Goal: Task Accomplishment & Management: Use online tool/utility

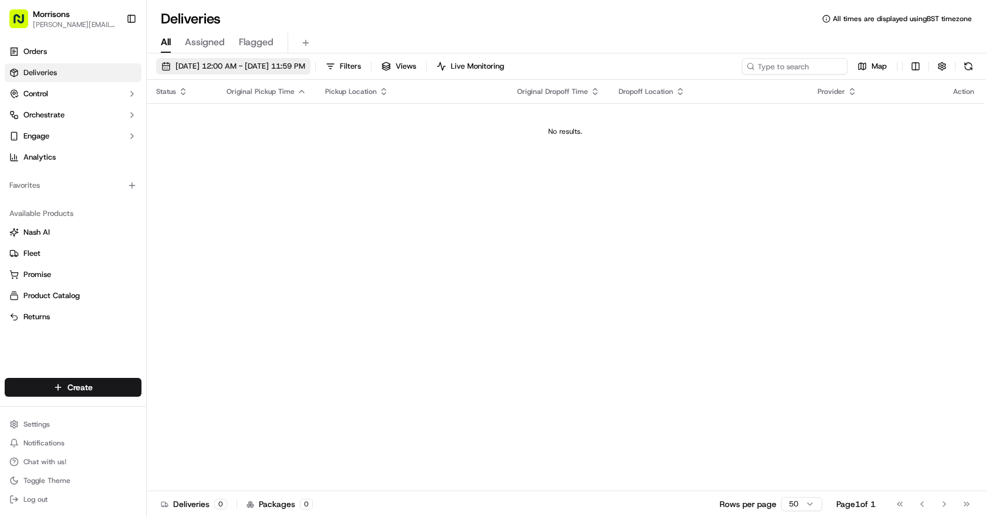
click at [253, 67] on span "09/16/2025 12:00 AM - 09/16/2025 11:59 PM" at bounding box center [240, 66] width 130 height 11
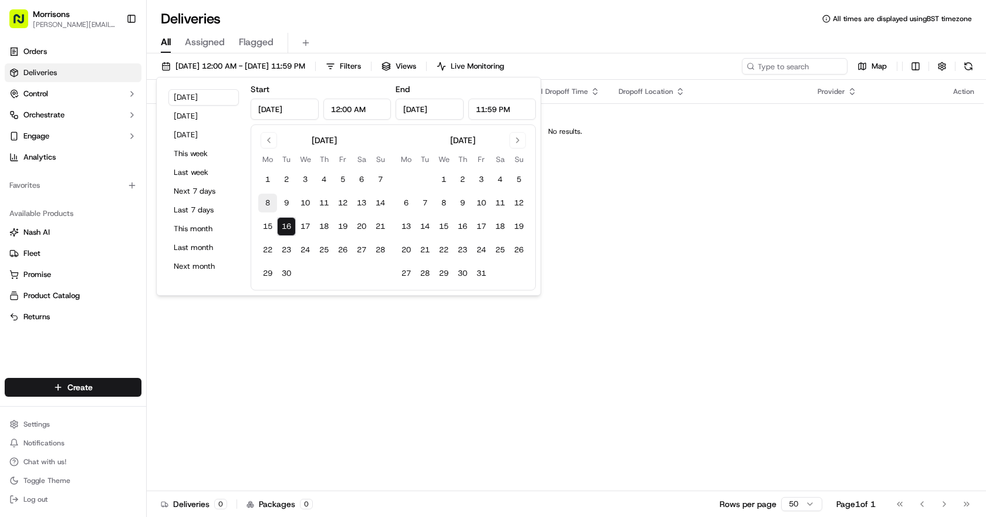
click at [270, 205] on button "8" at bounding box center [267, 203] width 19 height 19
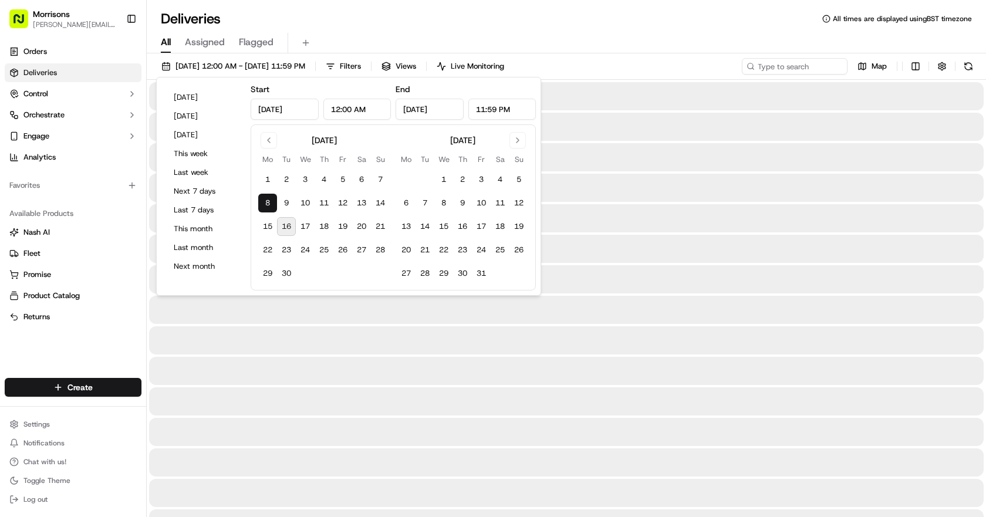
type input "Sep 8, 2025"
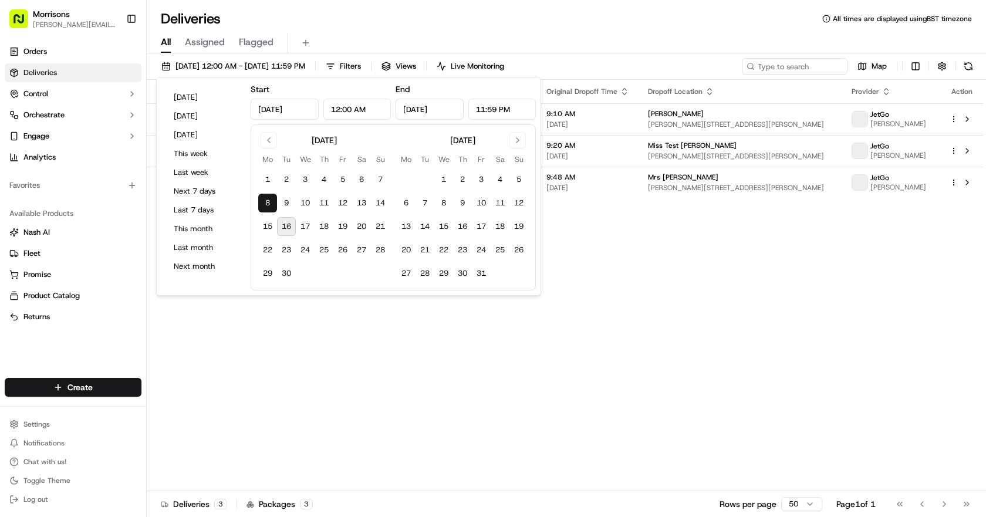
click at [633, 23] on div "Deliveries All times are displayed using BST timezone" at bounding box center [566, 18] width 839 height 19
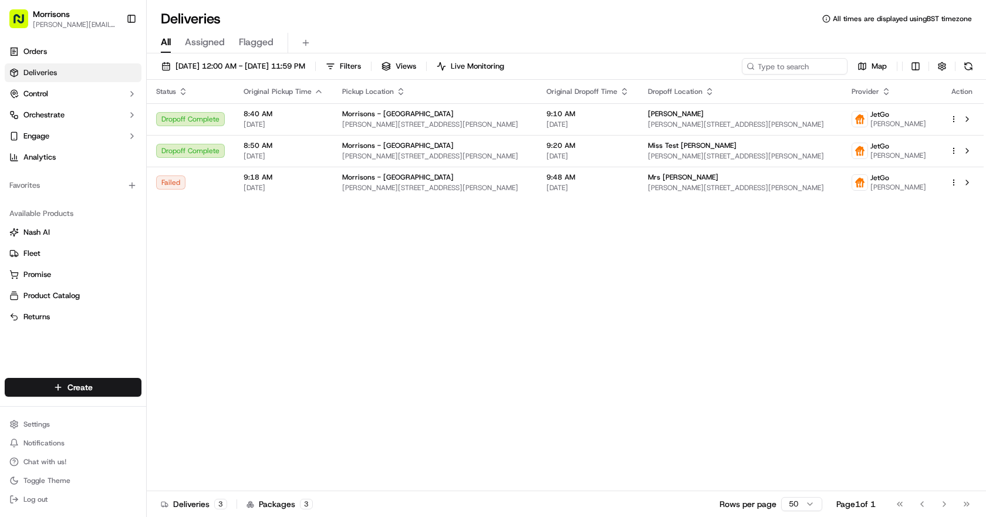
click at [192, 43] on span "Assigned" at bounding box center [205, 42] width 40 height 14
click at [166, 46] on span "All" at bounding box center [166, 42] width 10 height 14
click at [214, 40] on span "Assigned" at bounding box center [205, 42] width 40 height 14
click at [258, 40] on span "Flagged" at bounding box center [256, 42] width 35 height 14
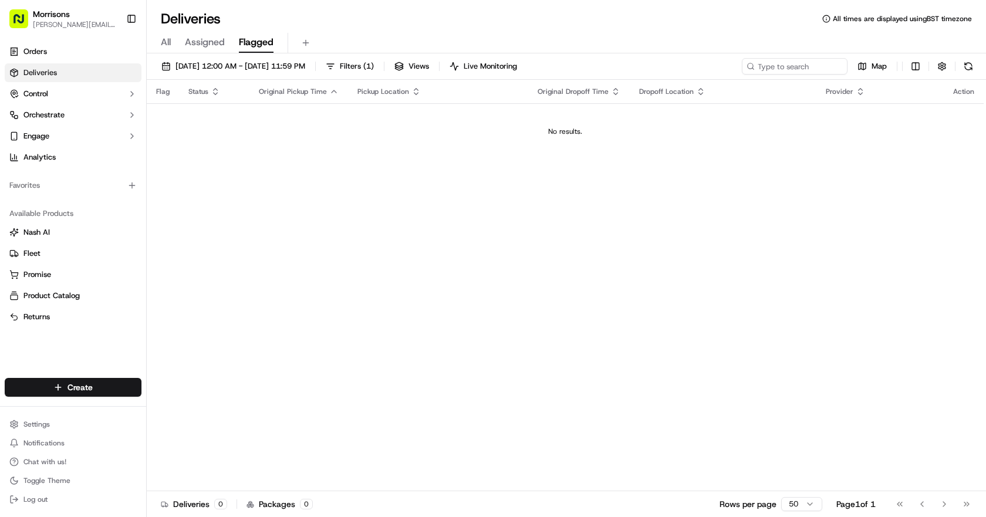
click at [207, 42] on span "Assigned" at bounding box center [205, 42] width 40 height 14
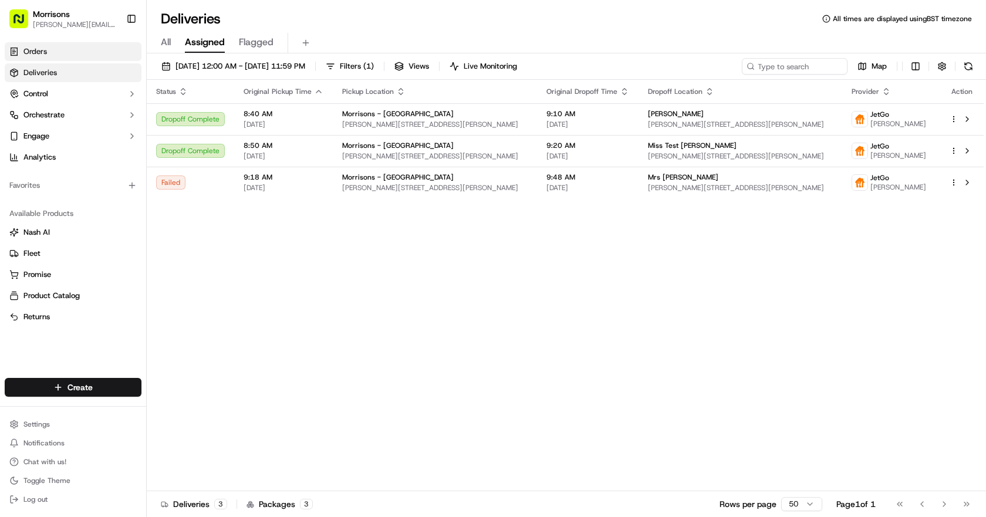
click at [91, 48] on link "Orders" at bounding box center [73, 51] width 137 height 19
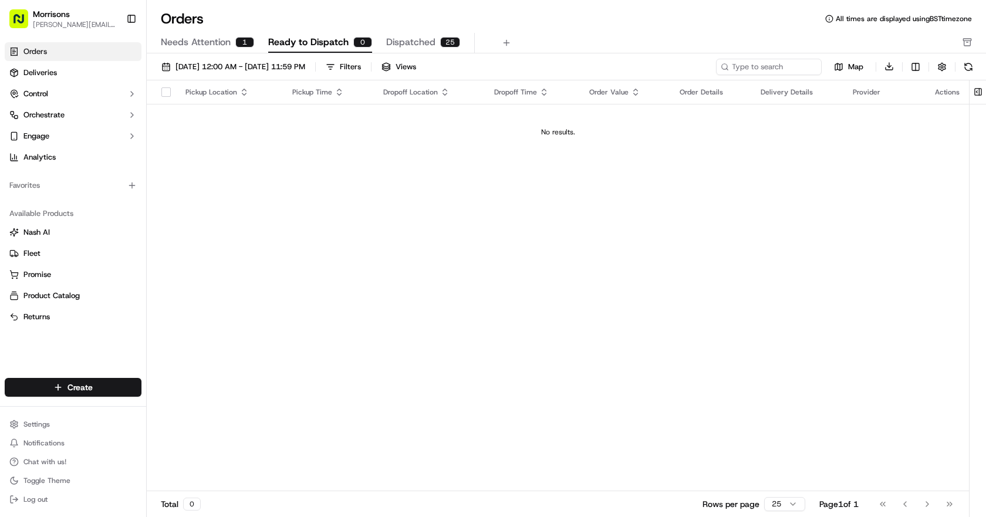
click at [196, 43] on span "Needs Attention" at bounding box center [196, 42] width 70 height 14
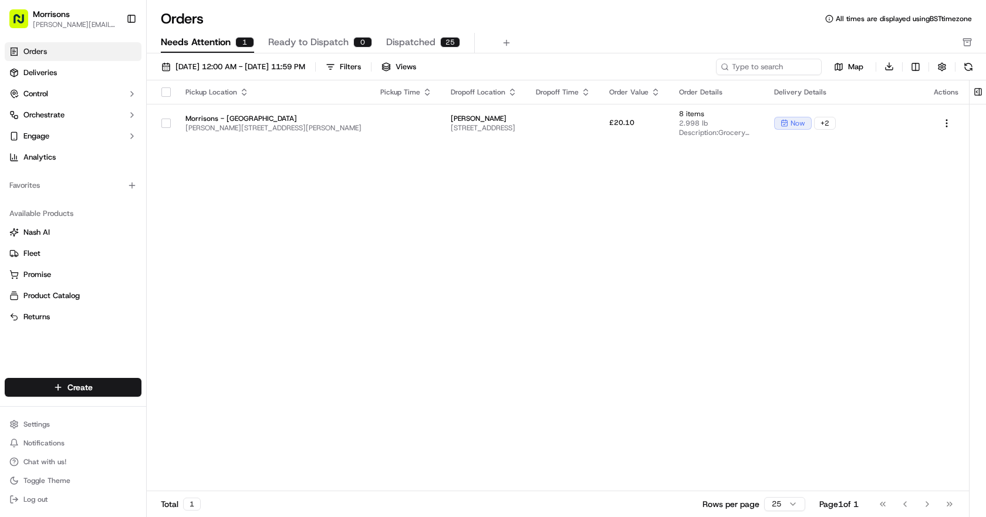
click at [401, 38] on span "Dispatched" at bounding box center [410, 42] width 49 height 14
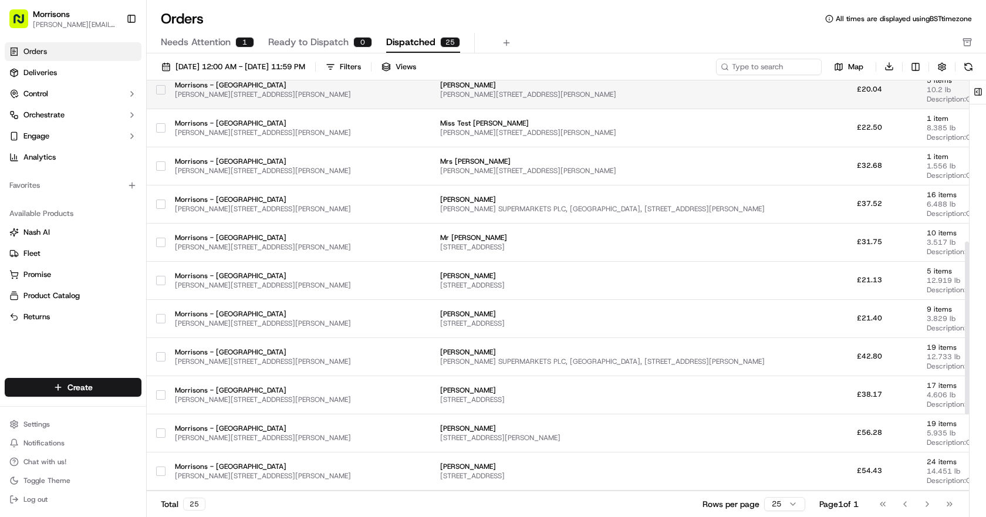
scroll to position [469, 0]
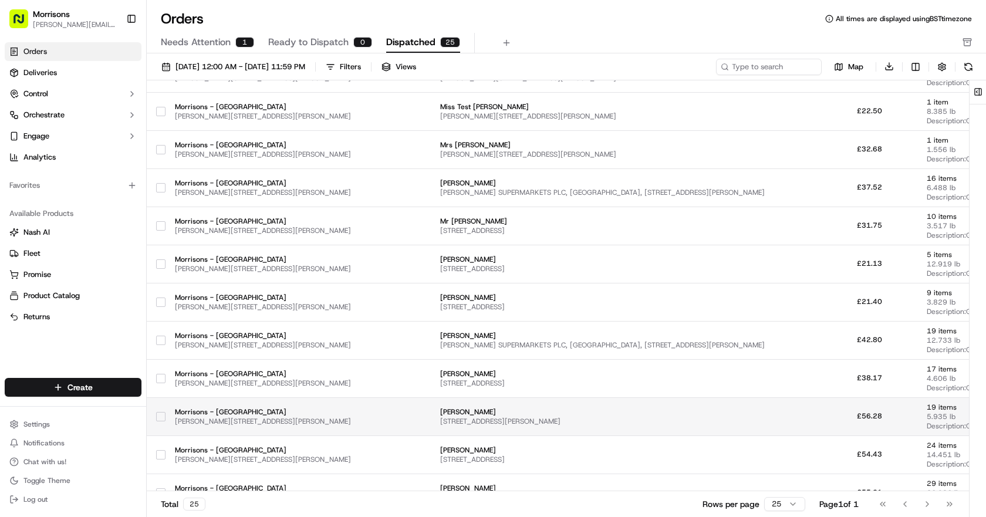
click at [360, 424] on td at bounding box center [395, 416] width 70 height 38
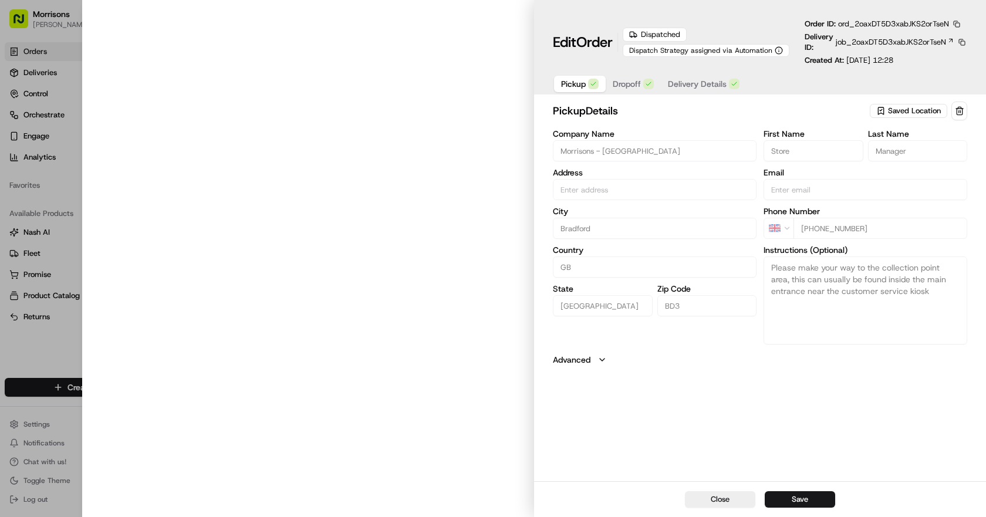
type input "[PERSON_NAME][STREET_ADDRESS][PERSON_NAME]"
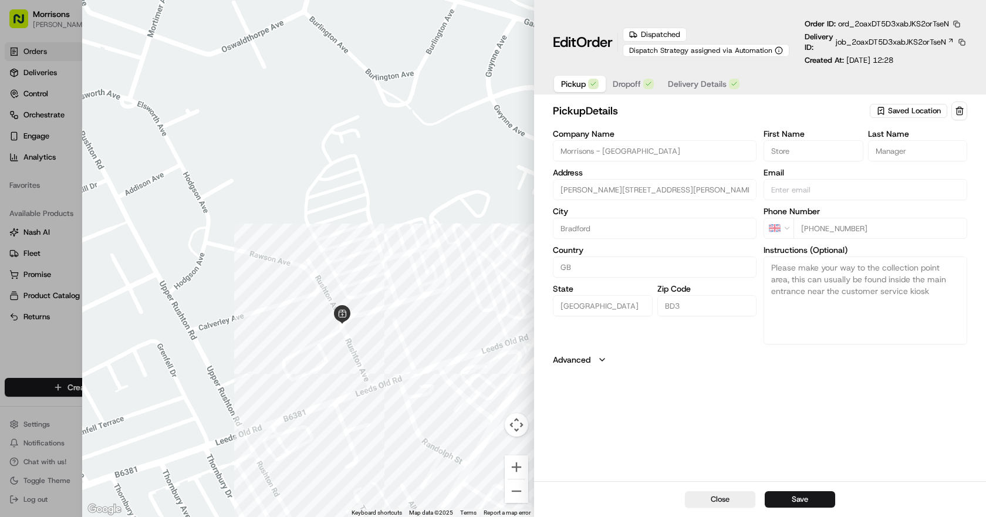
drag, startPoint x: 234, startPoint y: 195, endPoint x: 701, endPoint y: 107, distance: 475.8
click at [701, 107] on div "Close ← Move left → Move right ↑ Move up ↓ Move down + Zoom in - Zoom out Home …" at bounding box center [534, 258] width 904 height 517
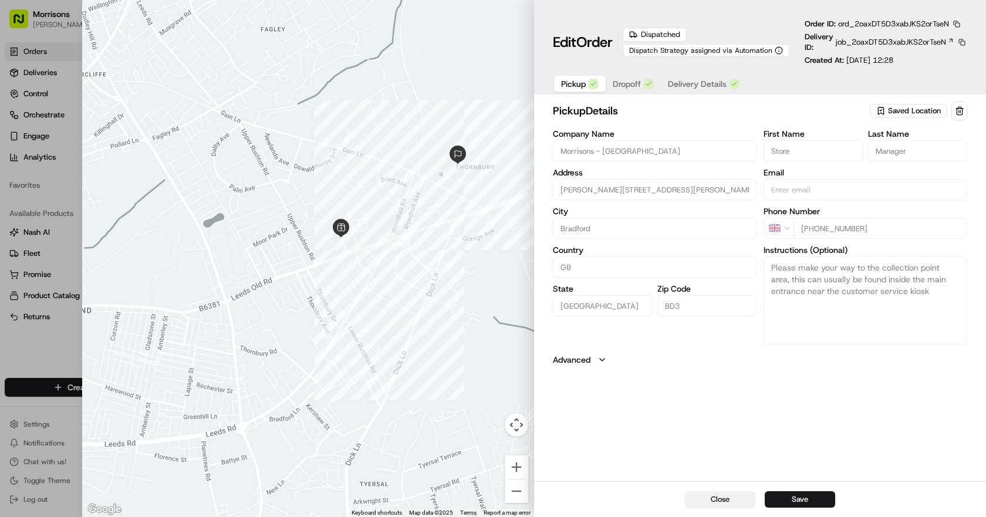
click at [715, 500] on button "Close" at bounding box center [720, 499] width 70 height 16
type input "+1"
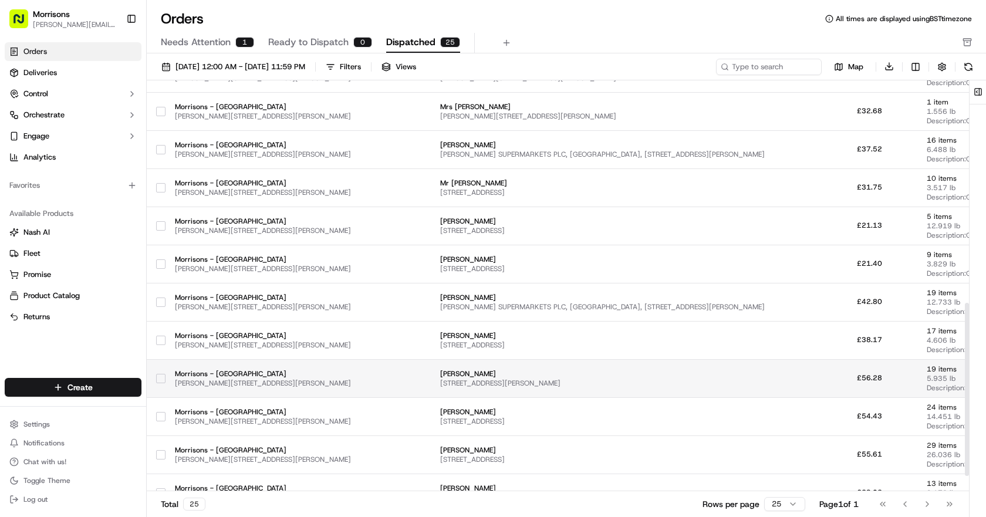
scroll to position [528, 0]
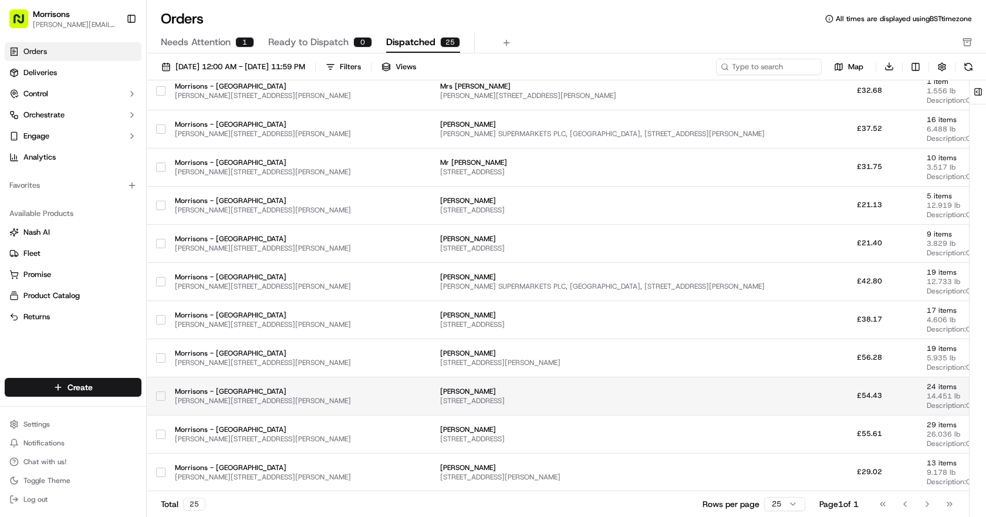
click at [360, 397] on td at bounding box center [395, 396] width 70 height 38
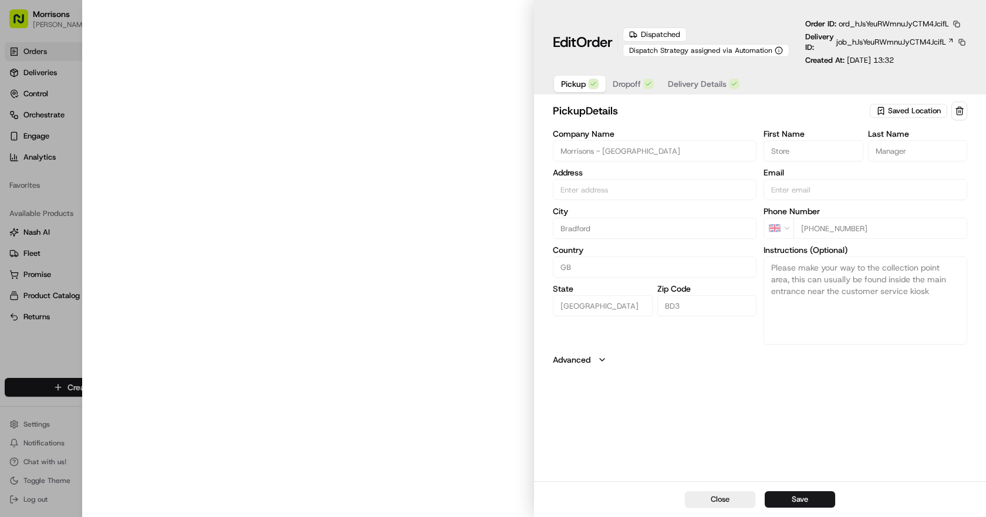
type input "[PERSON_NAME][STREET_ADDRESS][PERSON_NAME]"
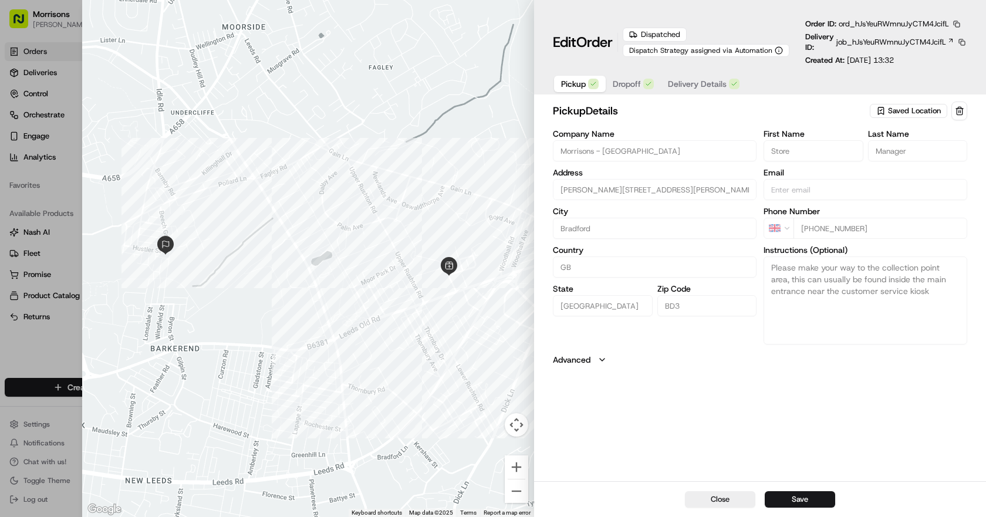
click at [644, 76] on button "Dropoff" at bounding box center [633, 84] width 55 height 16
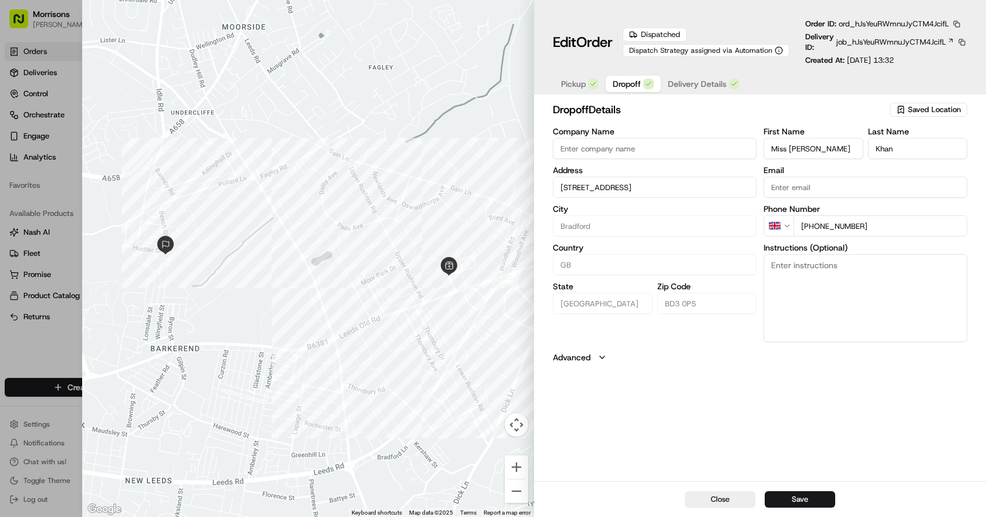
click at [689, 85] on span "Delivery Details" at bounding box center [697, 84] width 59 height 12
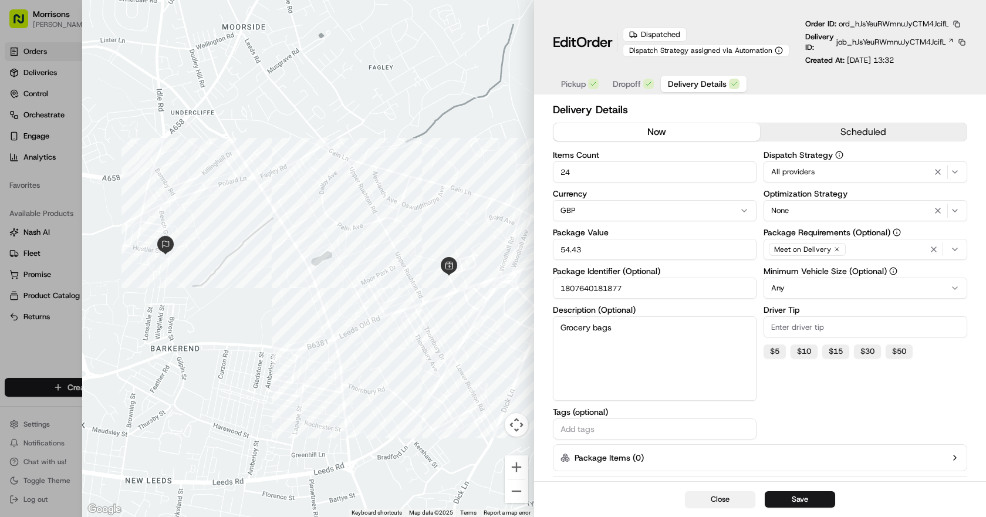
click at [731, 498] on button "Close" at bounding box center [720, 499] width 70 height 16
type input "1"
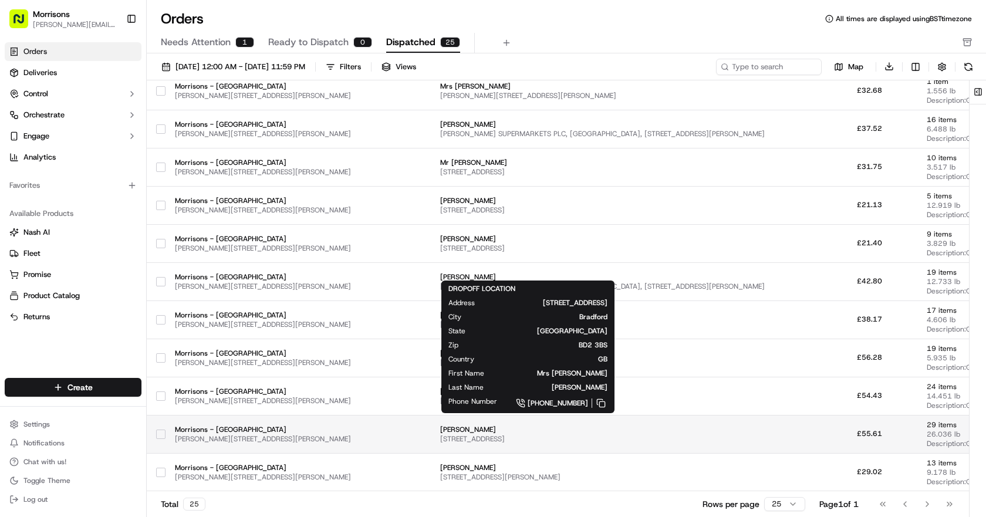
click at [442, 435] on span "18 West St, Bradford BD2 3BS, UK" at bounding box center [602, 438] width 324 height 9
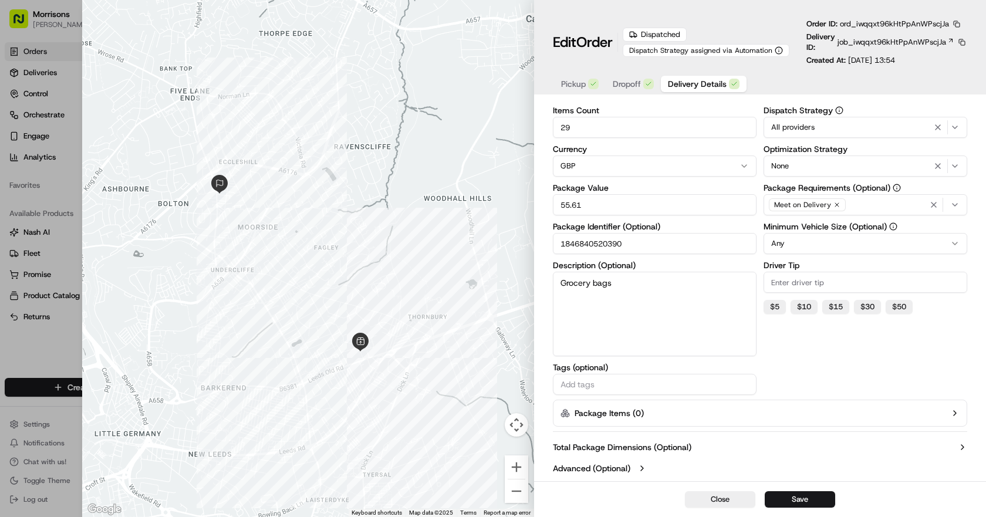
scroll to position [0, 0]
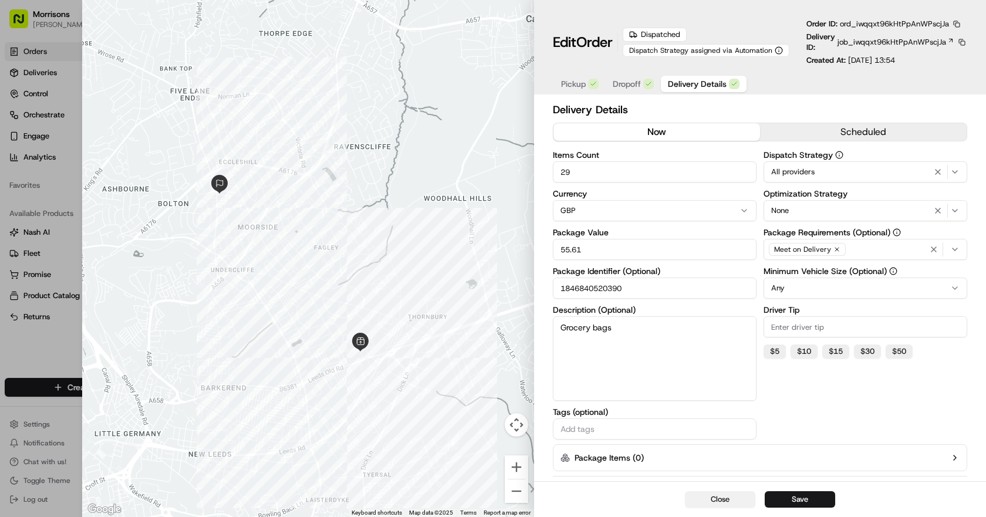
click at [722, 498] on button "Close" at bounding box center [720, 499] width 70 height 16
type input "1"
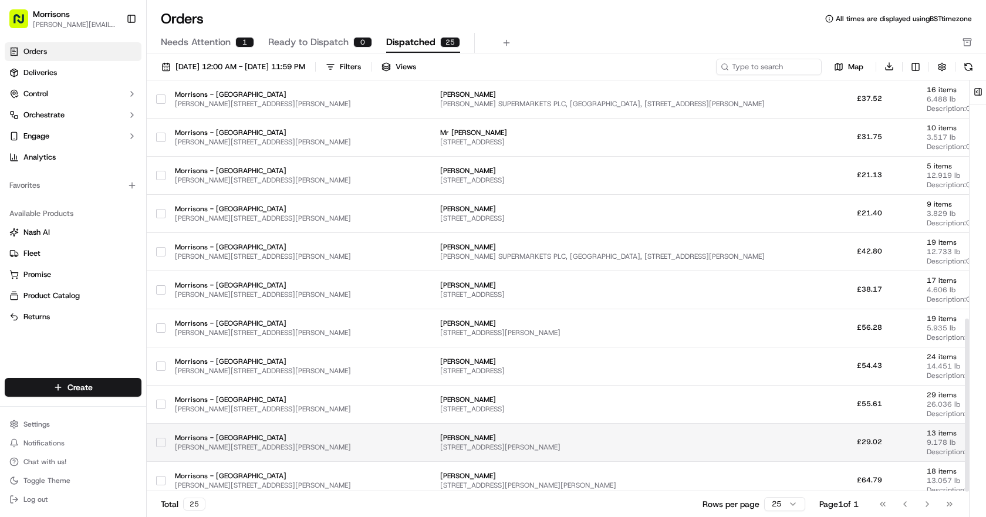
scroll to position [566, 0]
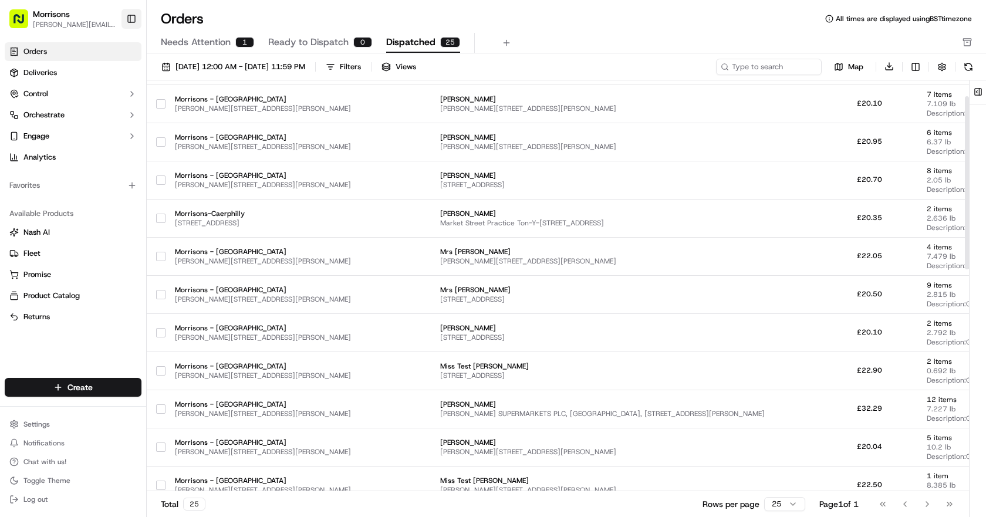
scroll to position [235, 0]
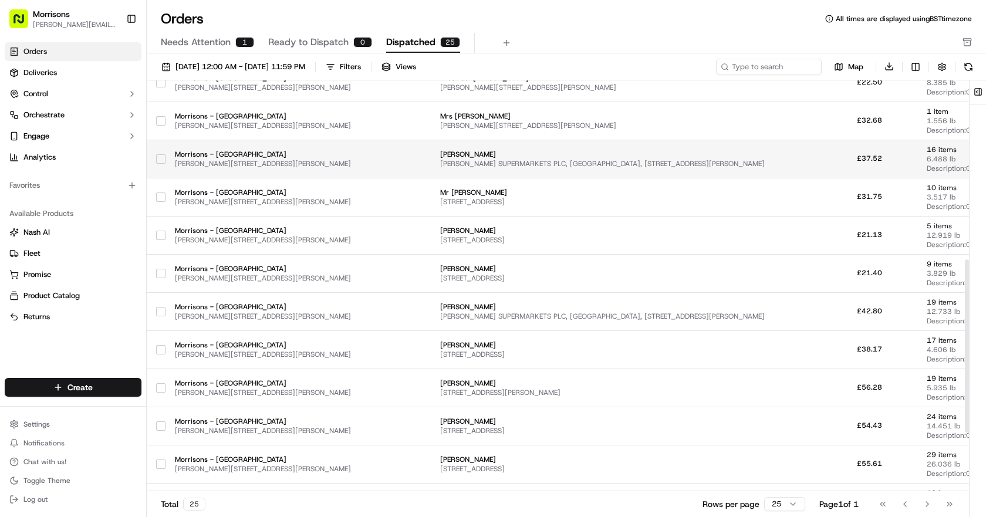
scroll to position [566, 0]
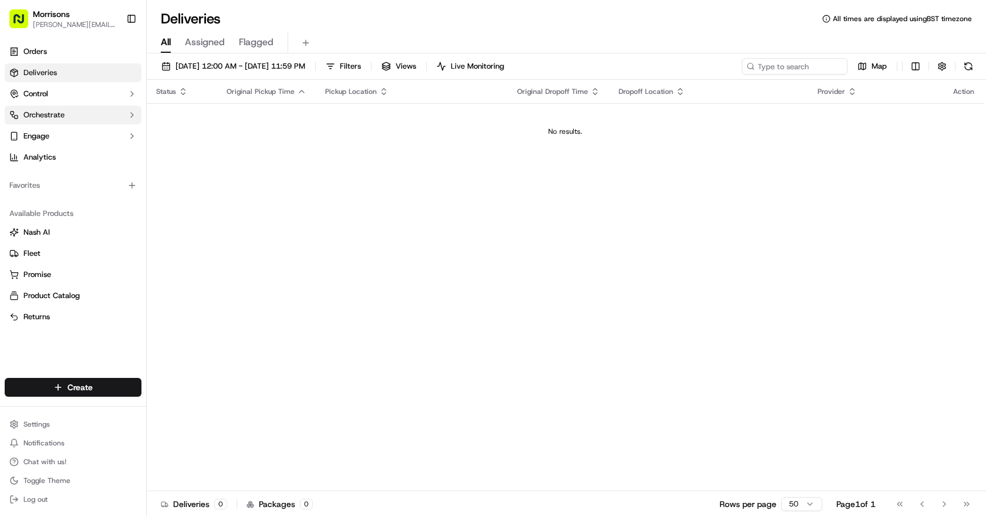
click at [97, 116] on button "Orchestrate" at bounding box center [73, 115] width 137 height 19
click at [96, 102] on button "Control" at bounding box center [73, 93] width 137 height 19
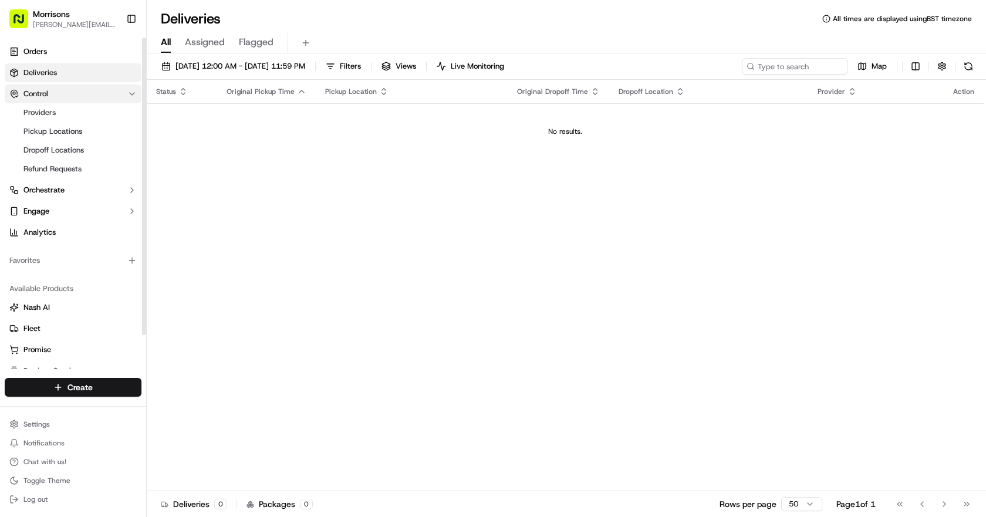
click at [96, 102] on button "Control" at bounding box center [73, 93] width 137 height 19
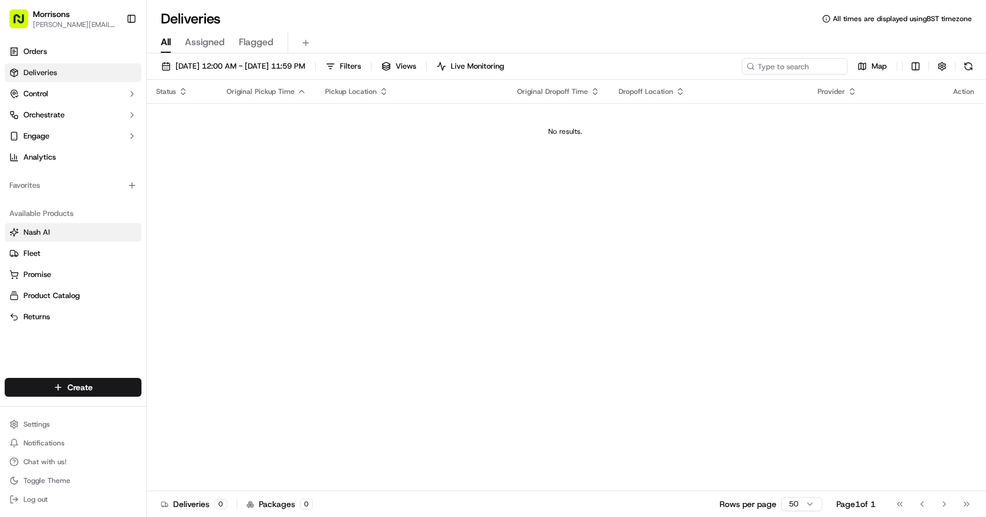
click at [58, 234] on link "Nash AI" at bounding box center [72, 232] width 127 height 11
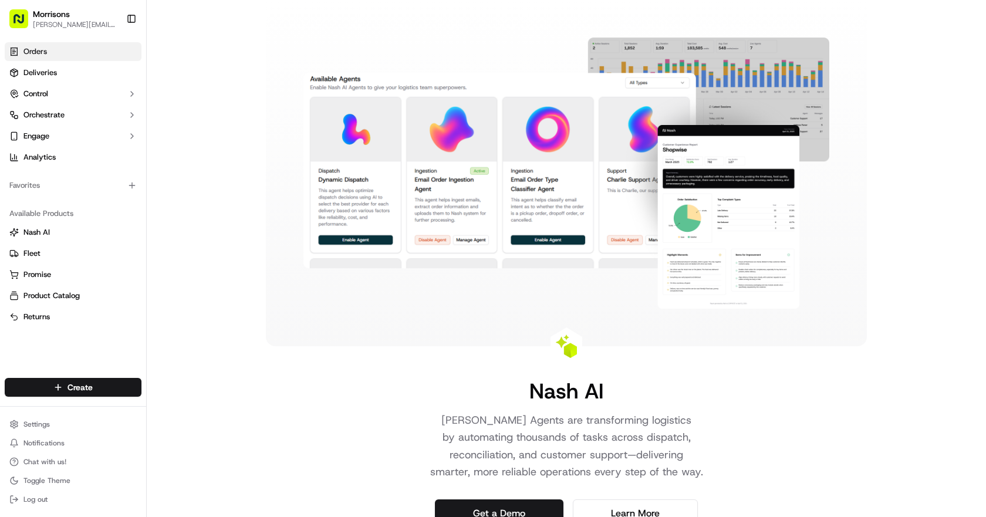
click at [75, 60] on link "Orders" at bounding box center [73, 51] width 137 height 19
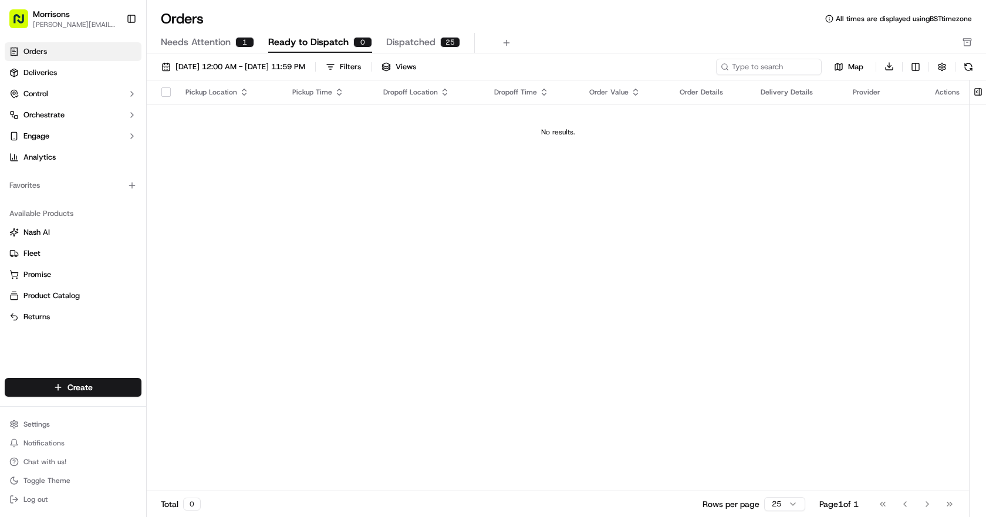
click at [422, 34] on button "Dispatched 25" at bounding box center [423, 43] width 74 height 20
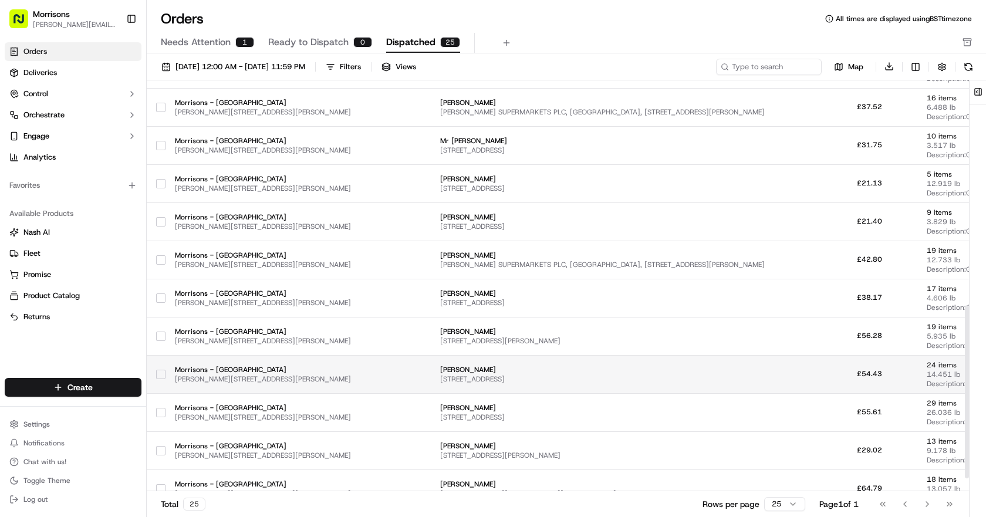
scroll to position [566, 0]
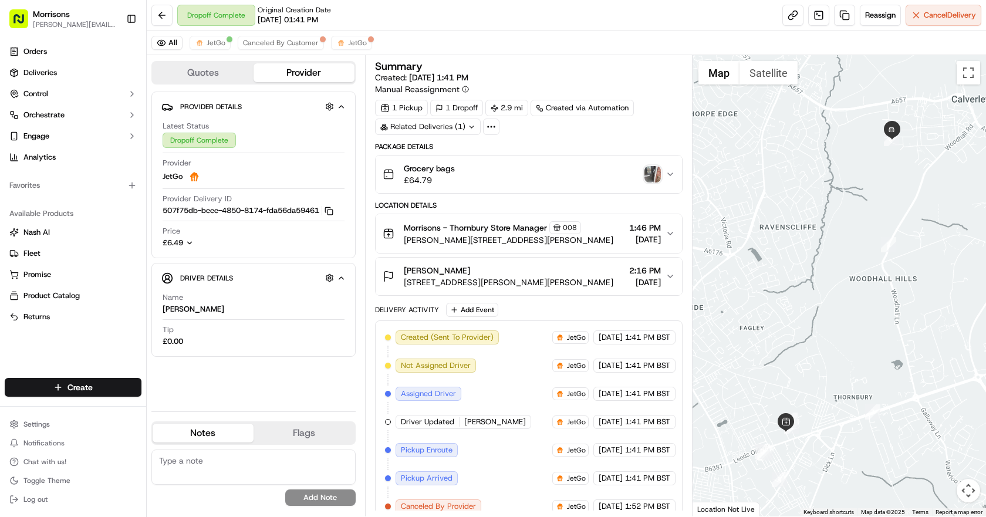
click at [659, 187] on button "Grocery bags £64.79" at bounding box center [529, 174] width 306 height 38
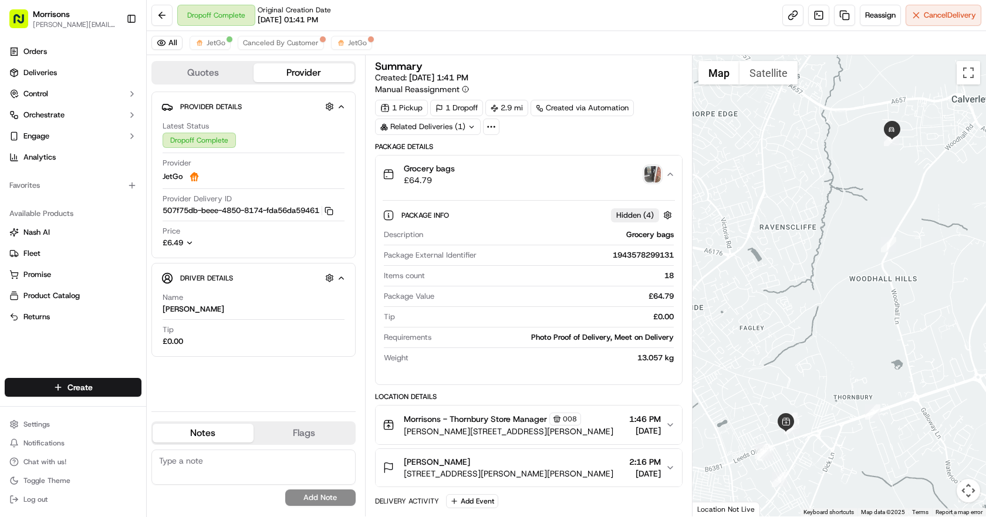
click at [638, 171] on div "Grocery bags £64.79" at bounding box center [524, 174] width 283 height 23
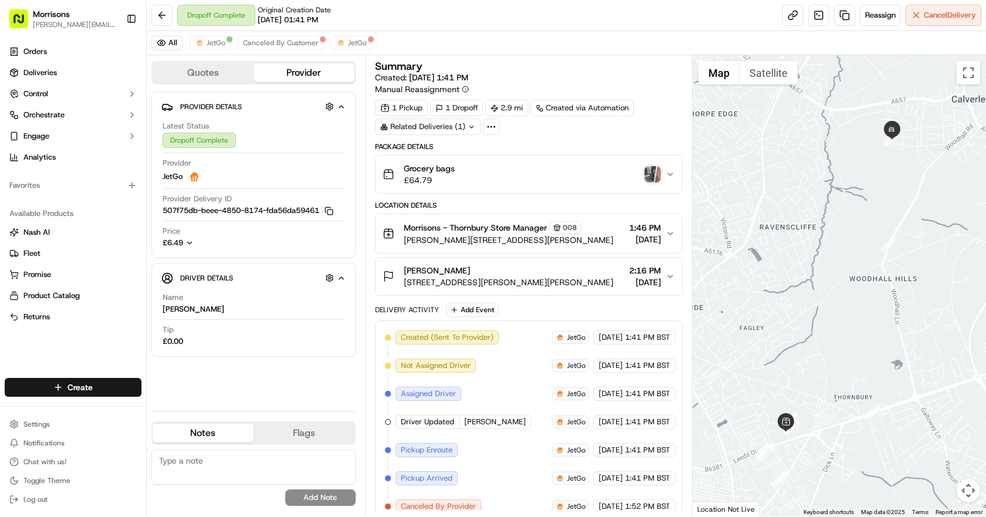
click at [667, 171] on icon "button" at bounding box center [669, 174] width 9 height 9
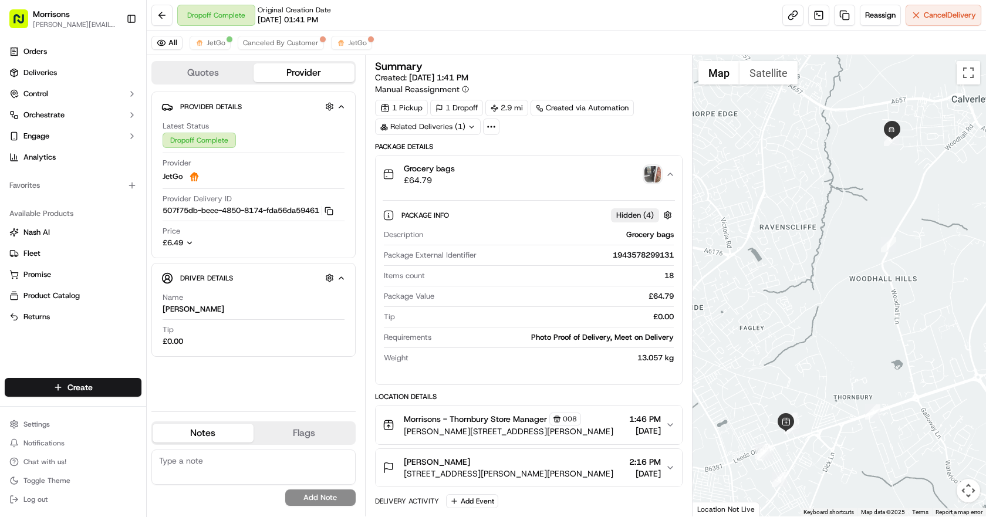
click at [658, 174] on img "button" at bounding box center [652, 174] width 16 height 16
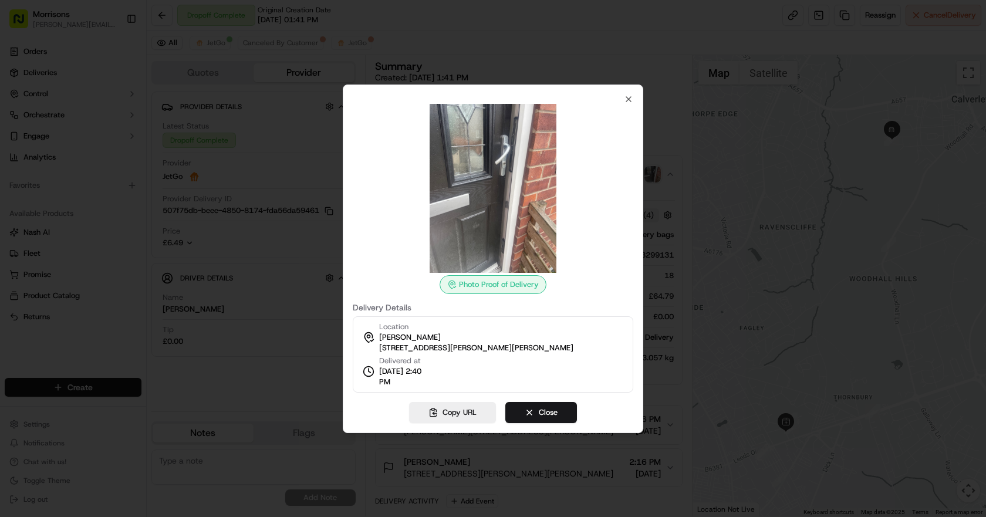
click at [628, 104] on div at bounding box center [493, 188] width 280 height 169
click at [625, 95] on icon "button" at bounding box center [628, 98] width 9 height 9
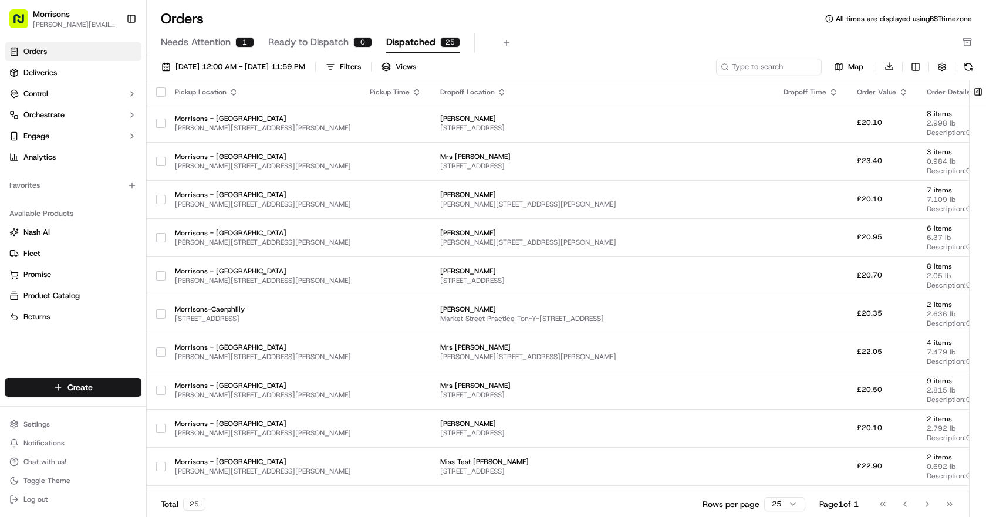
scroll to position [566, 0]
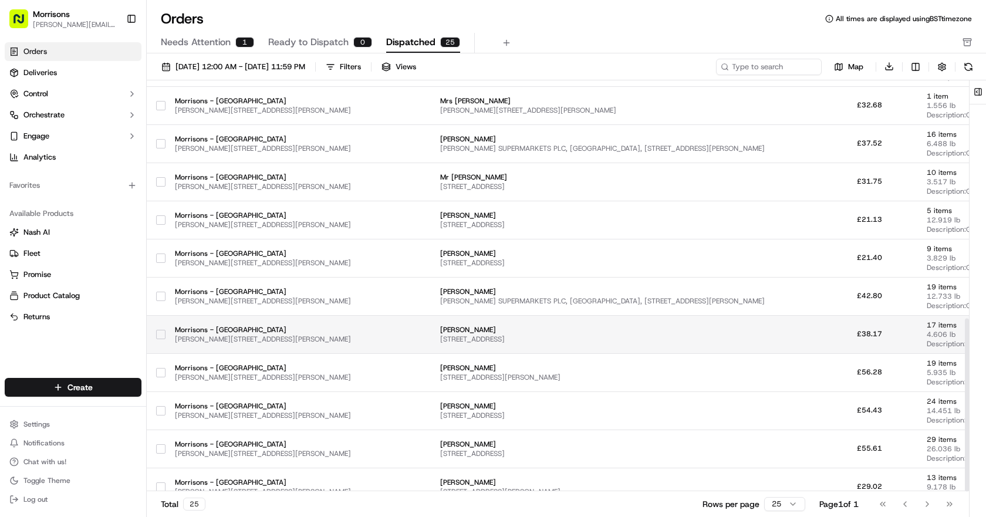
scroll to position [566, 0]
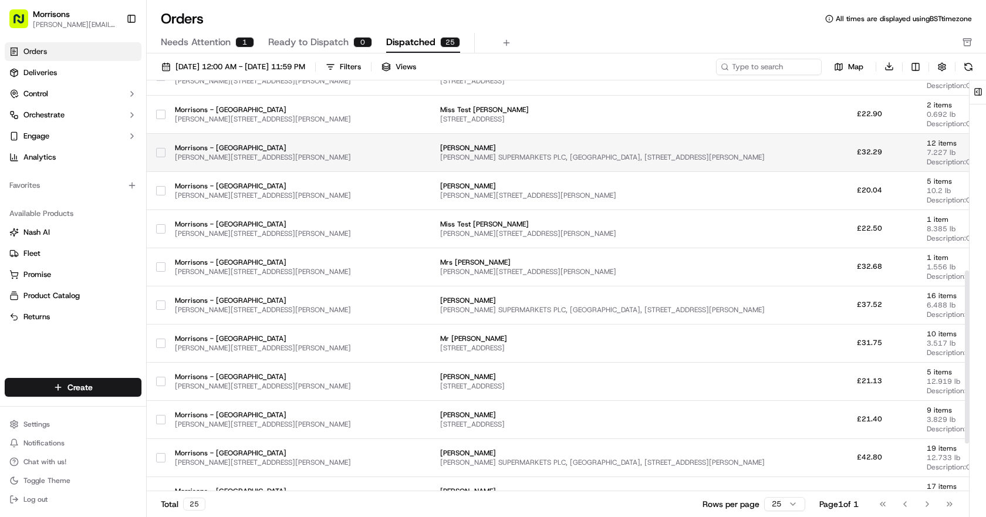
scroll to position [566, 0]
